Goal: Information Seeking & Learning: Learn about a topic

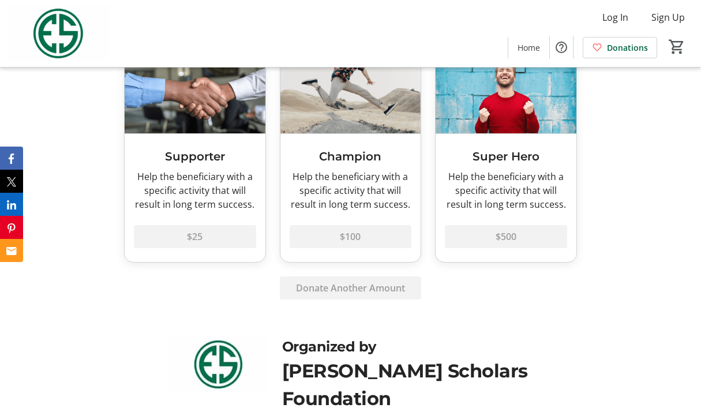
scroll to position [634, 0]
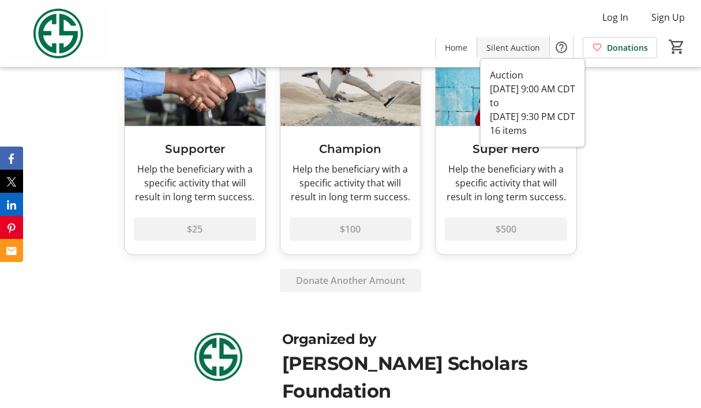
click at [510, 56] on span at bounding box center [513, 47] width 72 height 28
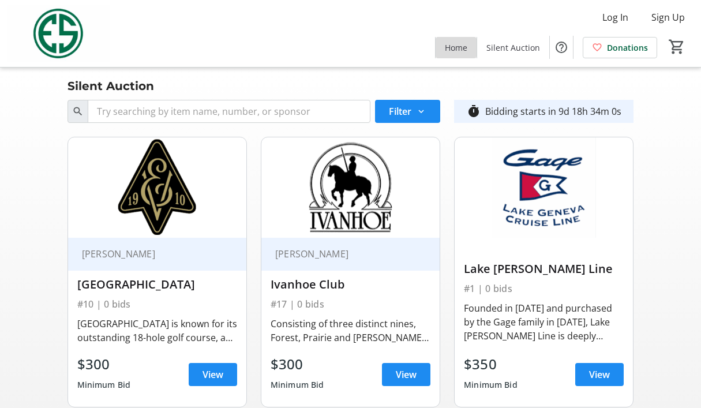
click at [456, 43] on span "Home" at bounding box center [456, 48] width 22 height 12
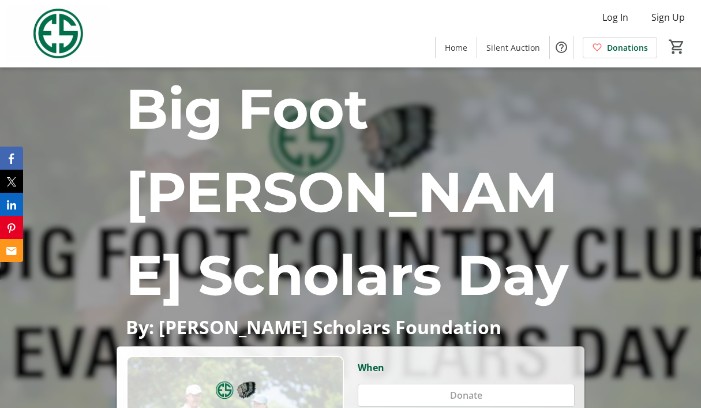
scroll to position [288, 0]
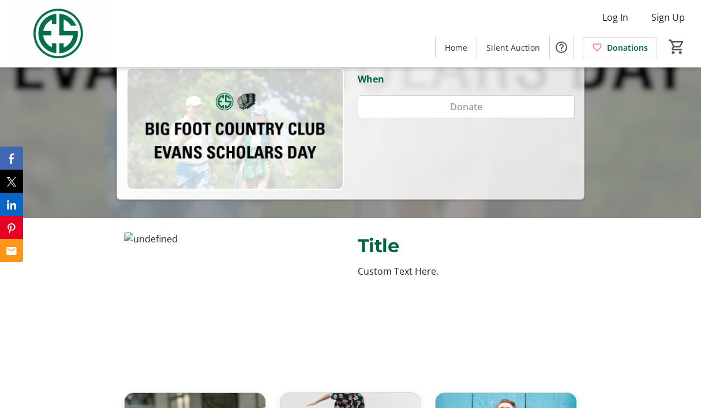
drag, startPoint x: 47, startPoint y: 170, endPoint x: 88, endPoint y: 58, distance: 118.9
click at [47, 218] on div "Title Custom Text Here." at bounding box center [350, 293] width 701 height 151
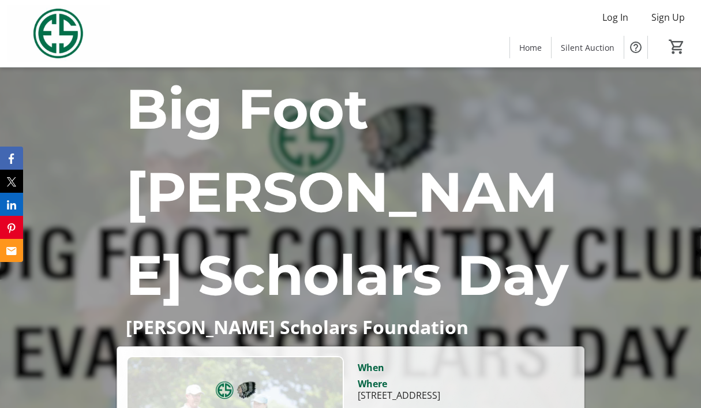
scroll to position [58, 0]
click at [368, 360] on div "When" at bounding box center [370, 367] width 27 height 14
click at [411, 388] on div "[STREET_ADDRESS]" at bounding box center [398, 395] width 82 height 14
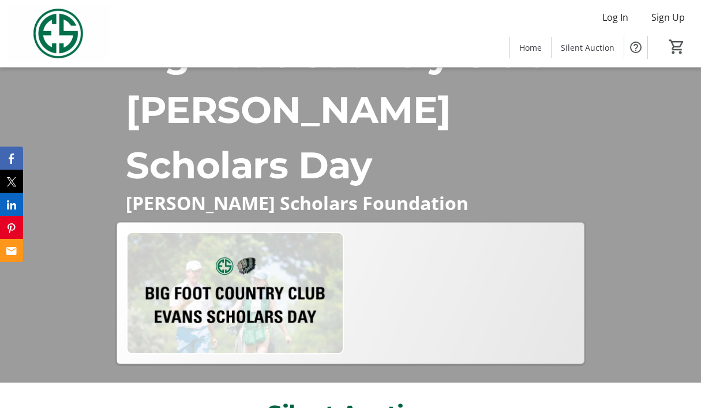
scroll to position [58, 0]
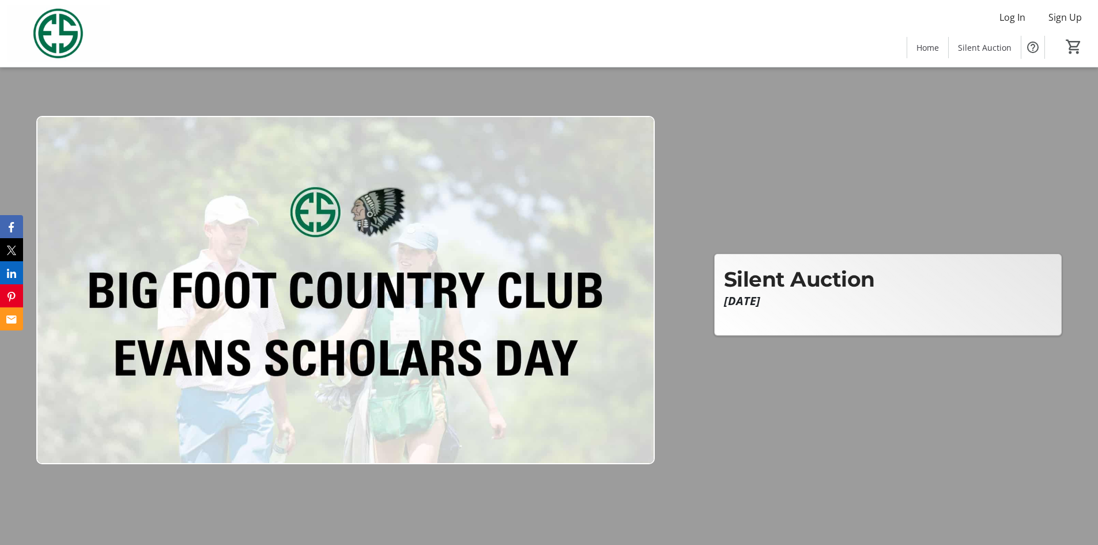
scroll to position [58, 0]
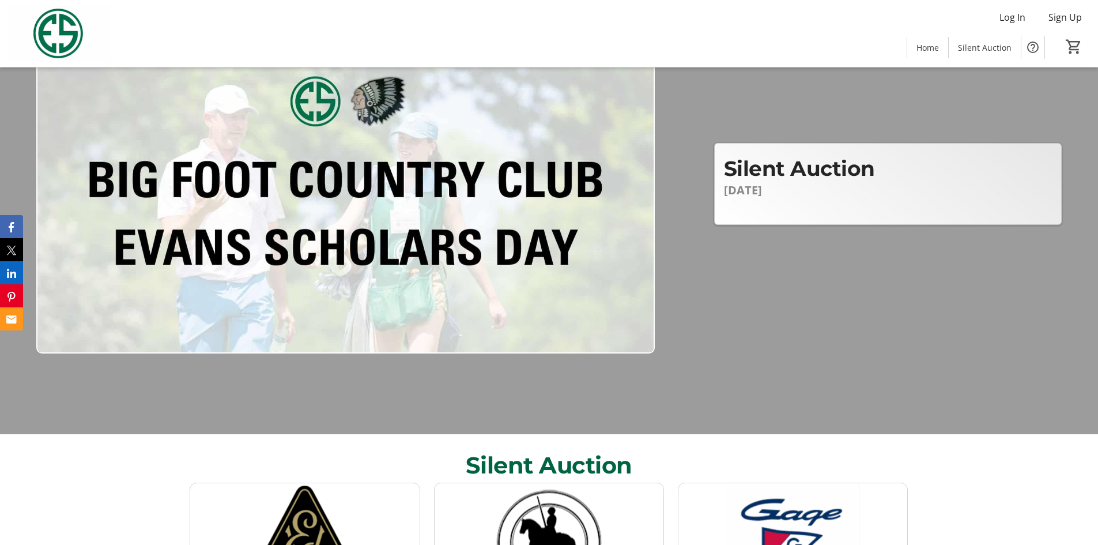
scroll to position [288, 0]
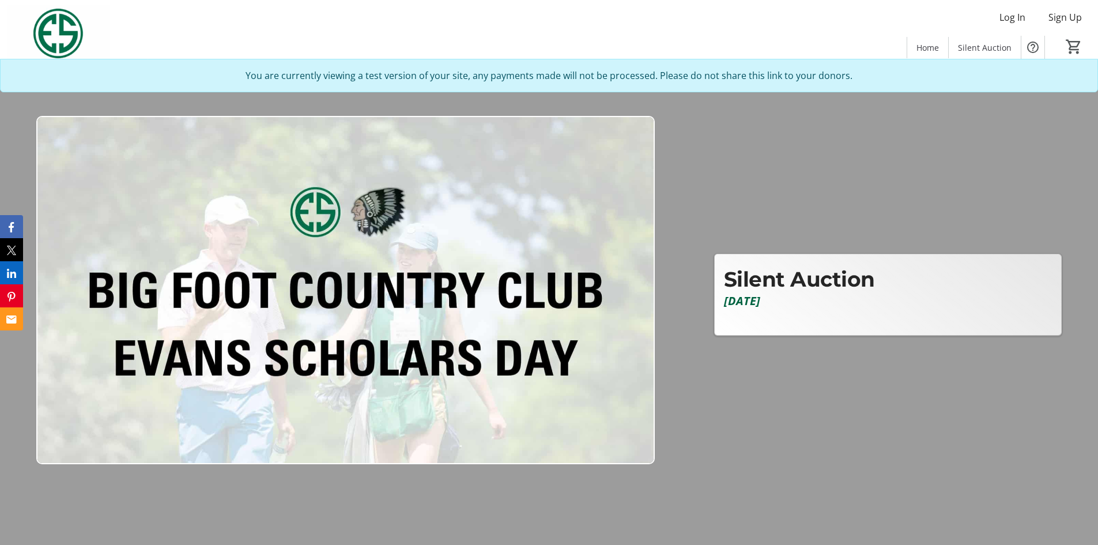
click at [715, 218] on div at bounding box center [549, 272] width 1098 height 545
